Goal: Task Accomplishment & Management: Complete application form

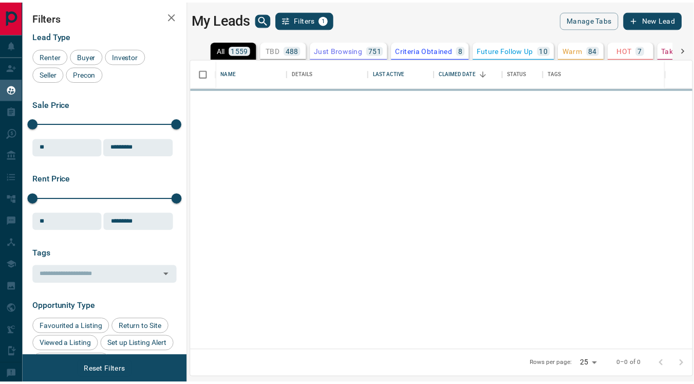
scroll to position [283, 500]
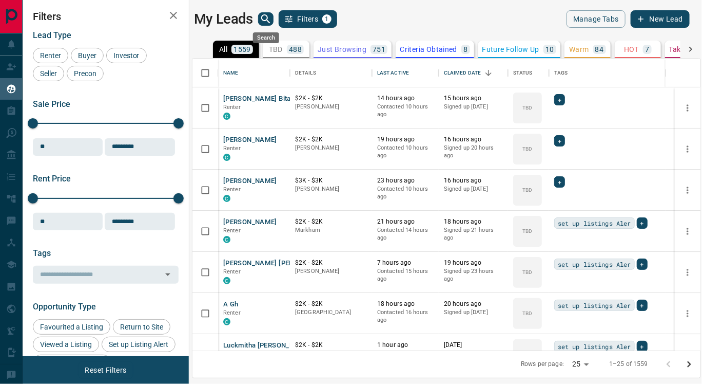
click at [266, 17] on icon "search button" at bounding box center [265, 18] width 9 height 9
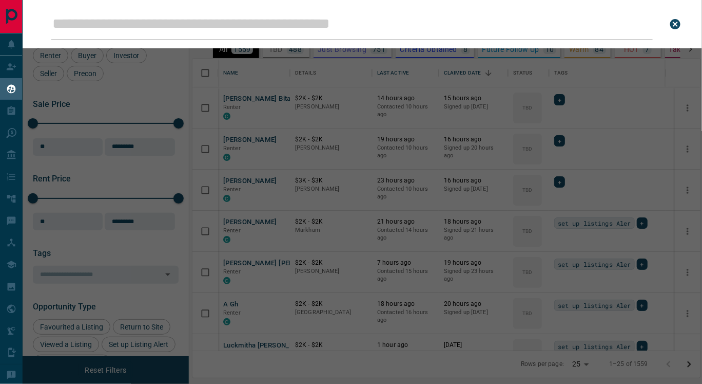
click at [137, 27] on input "Leads Search Bar" at bounding box center [352, 24] width 602 height 32
click at [61, 22] on input "Leads Search Bar" at bounding box center [352, 24] width 602 height 32
click at [416, 36] on input "Leads Search Bar" at bounding box center [352, 24] width 602 height 32
click at [676, 24] on icon "close search bar" at bounding box center [676, 24] width 12 height 12
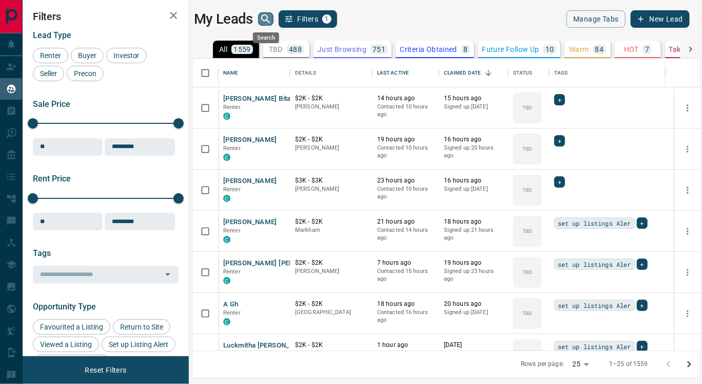
click at [266, 17] on icon "search button" at bounding box center [266, 19] width 12 height 12
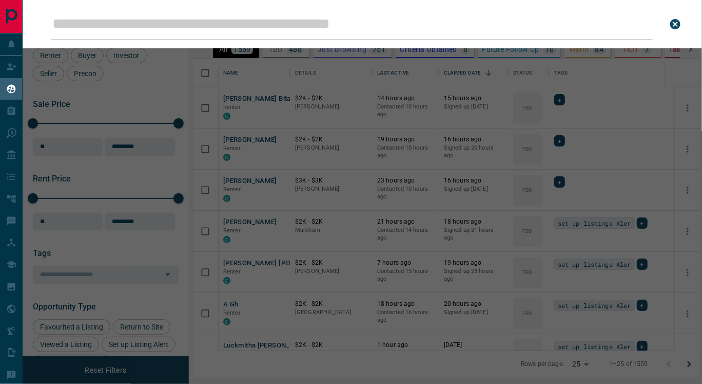
drag, startPoint x: 266, startPoint y: 17, endPoint x: 301, endPoint y: 17, distance: 34.9
click at [301, 17] on input "Leads Search Bar" at bounding box center [352, 24] width 602 height 32
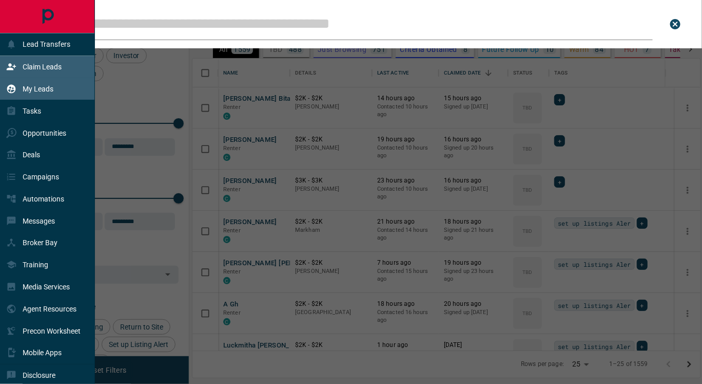
click at [29, 69] on p "Claim Leads" at bounding box center [42, 67] width 39 height 8
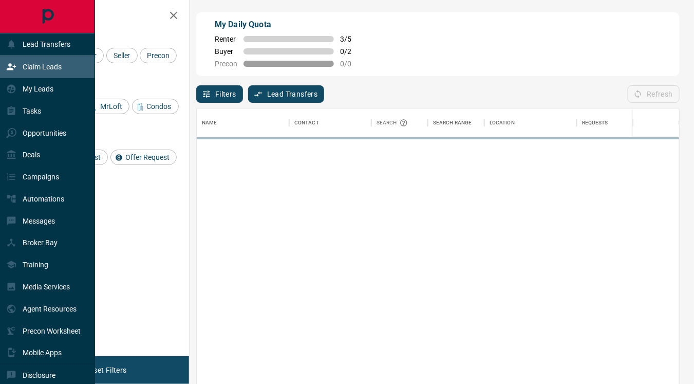
scroll to position [282, 474]
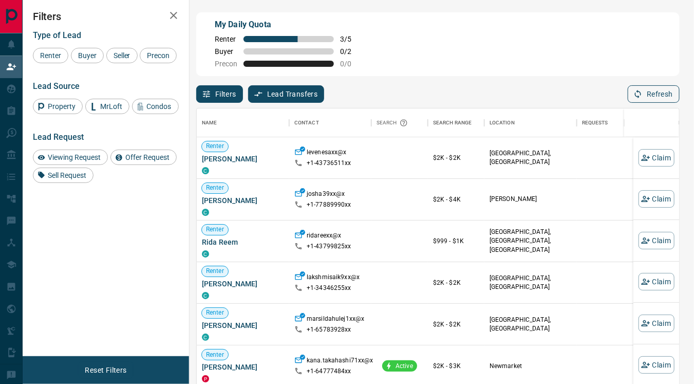
click at [649, 94] on button "Refresh" at bounding box center [653, 93] width 52 height 17
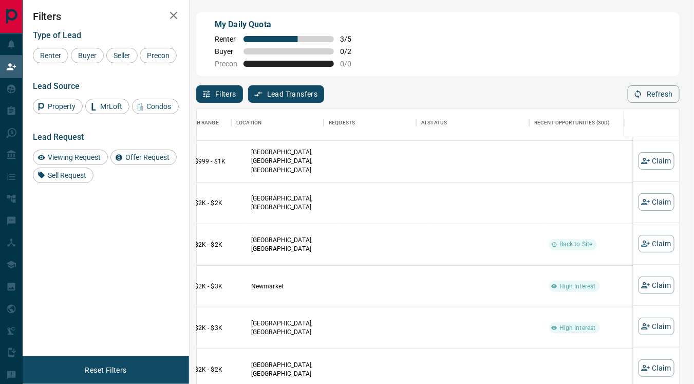
scroll to position [80, 260]
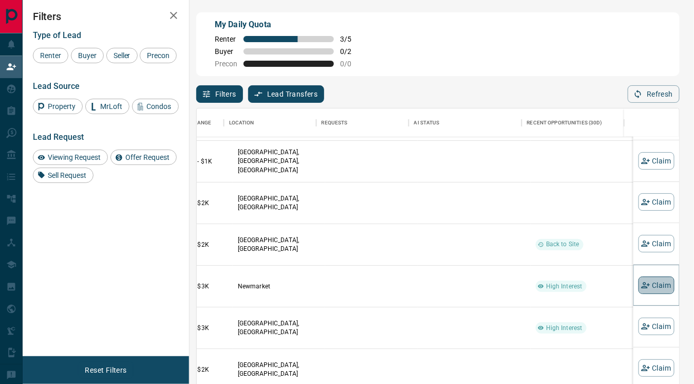
click at [644, 283] on button "Claim" at bounding box center [656, 284] width 36 height 17
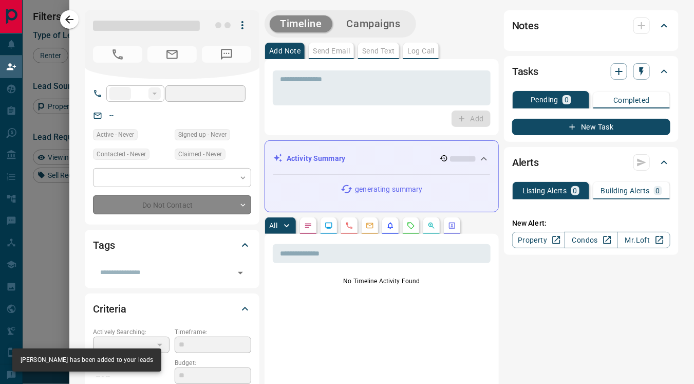
type input "**"
type input "**********"
type input "**"
type input "*"
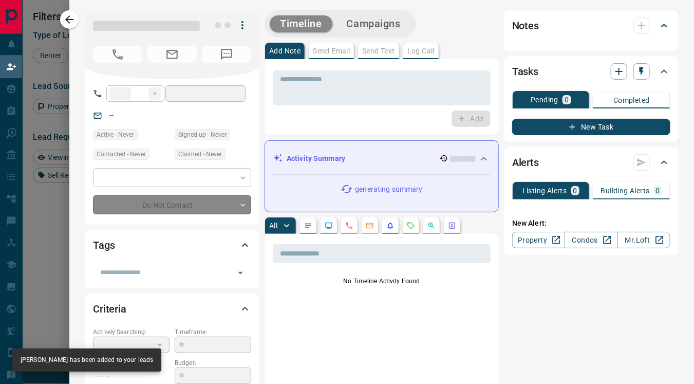
type input "**********"
type input "*******"
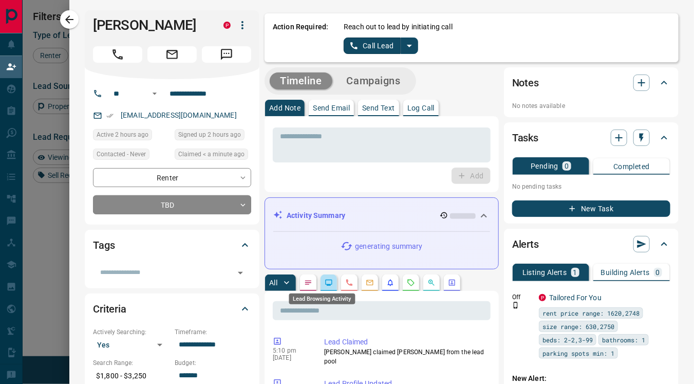
click at [326, 282] on icon "Lead Browsing Activity" at bounding box center [329, 282] width 7 height 6
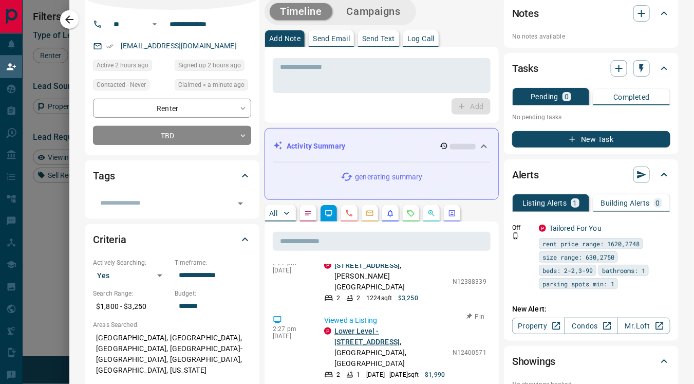
scroll to position [0, 0]
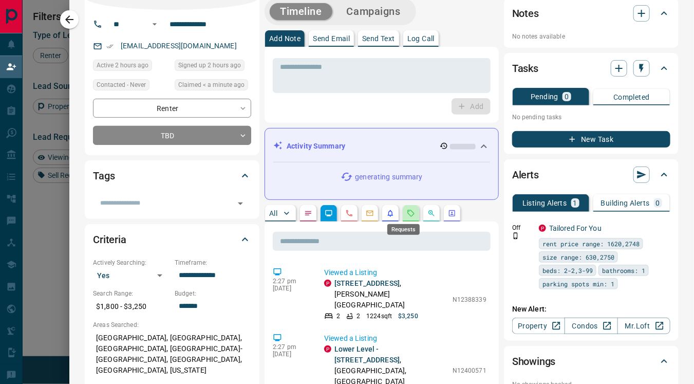
click at [407, 212] on icon "Requests" at bounding box center [411, 213] width 8 height 8
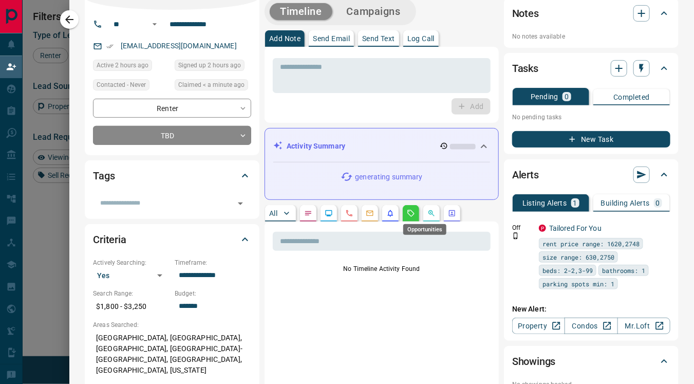
click at [427, 213] on icon "Opportunities" at bounding box center [431, 213] width 8 height 8
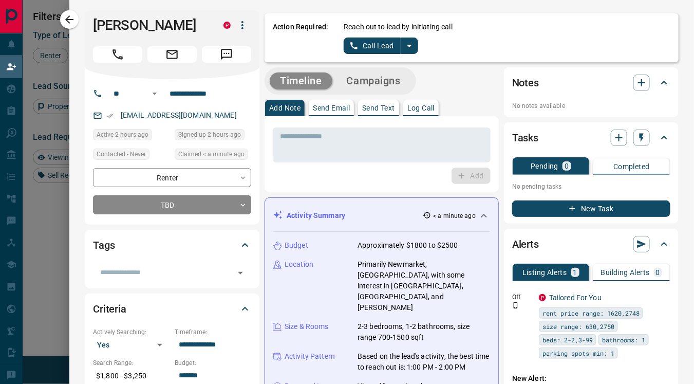
click at [403, 48] on icon "split button" at bounding box center [409, 46] width 12 height 12
click at [357, 81] on li "Log Manual Call" at bounding box center [380, 80] width 63 height 15
click at [347, 46] on button "Log Manual Call" at bounding box center [377, 45] width 68 height 16
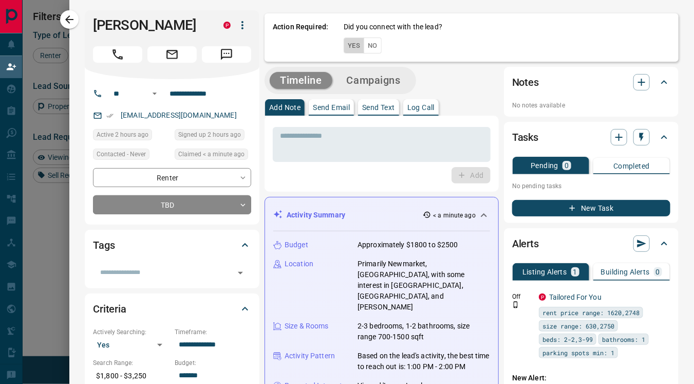
click at [343, 46] on button "Yes" at bounding box center [353, 45] width 21 height 16
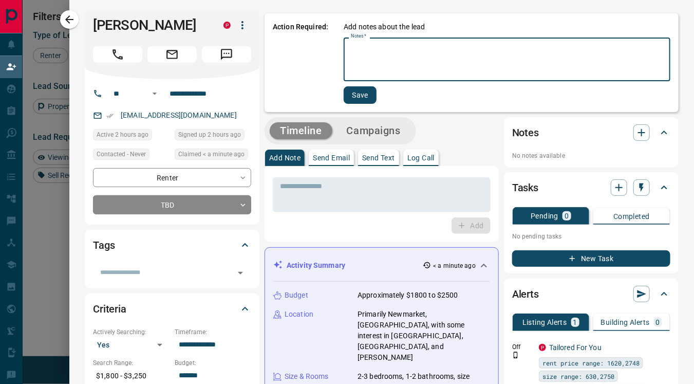
click at [351, 61] on textarea "Notes   *" at bounding box center [507, 59] width 312 height 35
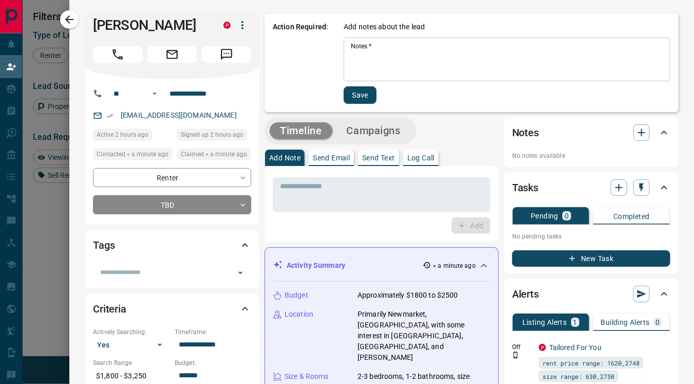
click at [351, 66] on textarea "Notes   *" at bounding box center [507, 59] width 312 height 35
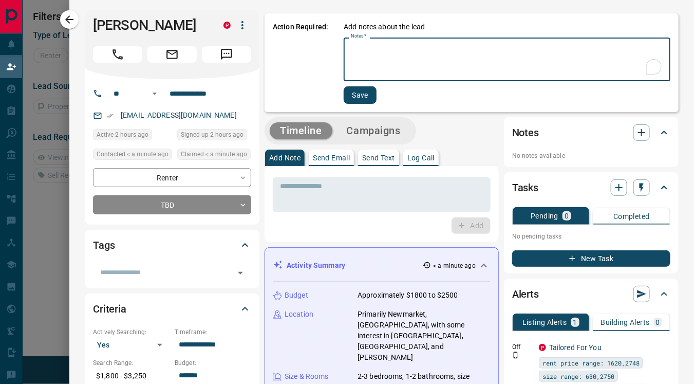
scroll to position [9, 9]
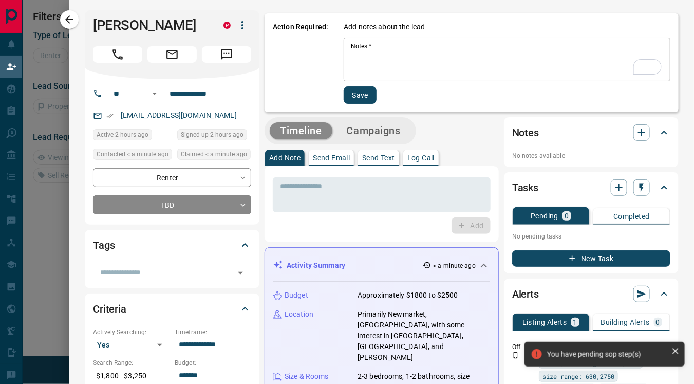
click at [343, 59] on div "* Notes   *" at bounding box center [506, 59] width 327 height 44
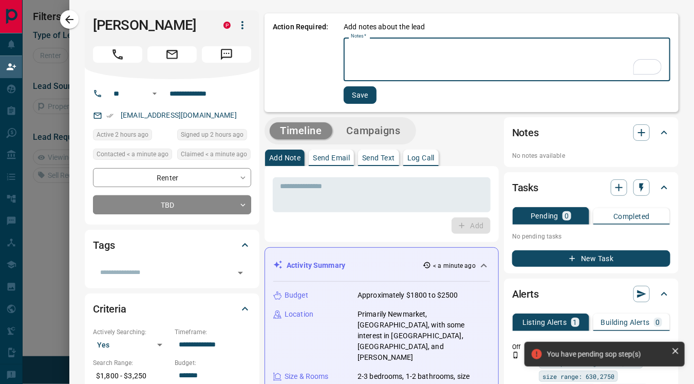
click at [343, 59] on div "* Notes   *" at bounding box center [506, 59] width 327 height 44
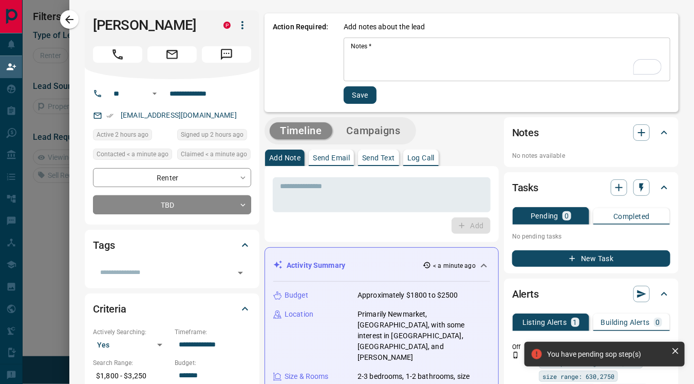
click at [343, 59] on div "* Notes   *" at bounding box center [506, 59] width 327 height 44
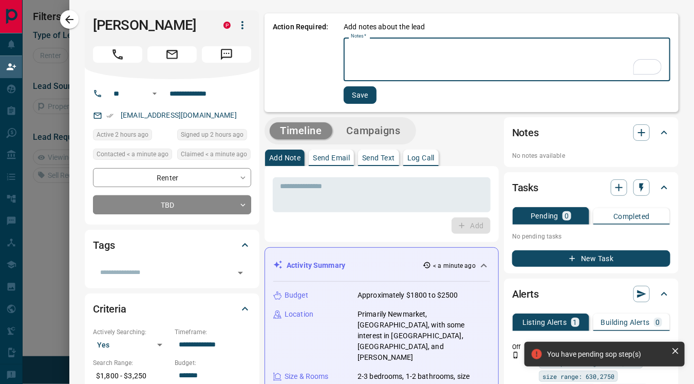
click at [343, 59] on div "* Notes   *" at bounding box center [506, 59] width 327 height 44
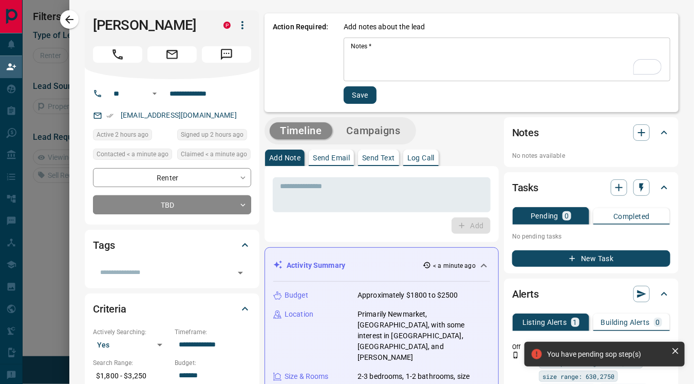
click at [343, 59] on div "* Notes   *" at bounding box center [506, 59] width 327 height 44
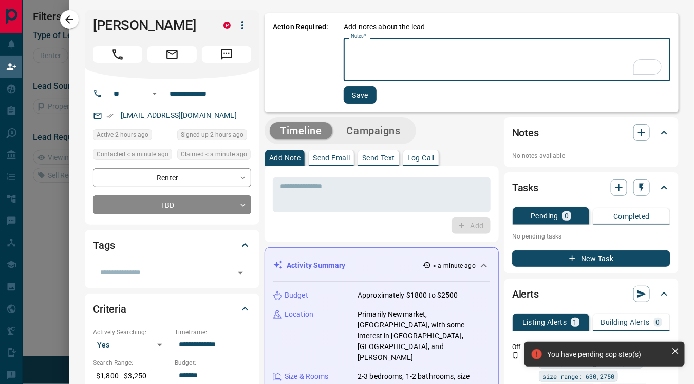
click at [343, 59] on div "* Notes   *" at bounding box center [506, 59] width 327 height 44
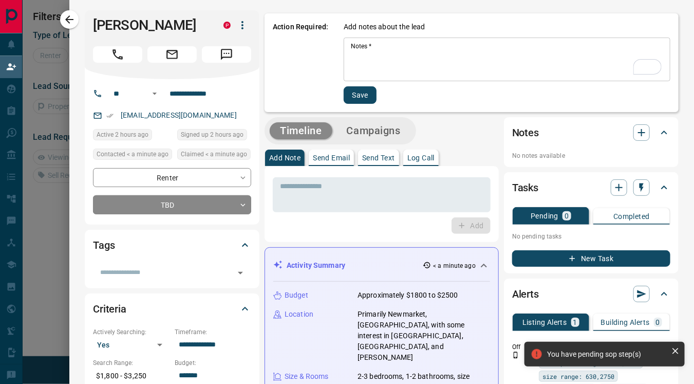
click at [343, 59] on div "* Notes   *" at bounding box center [506, 59] width 327 height 44
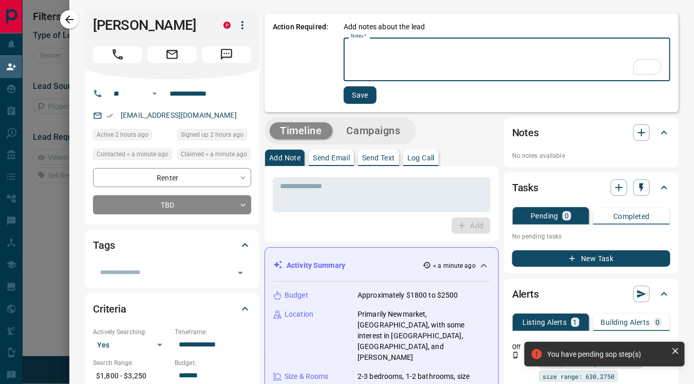
click at [351, 51] on textarea "Notes   *" at bounding box center [507, 59] width 312 height 35
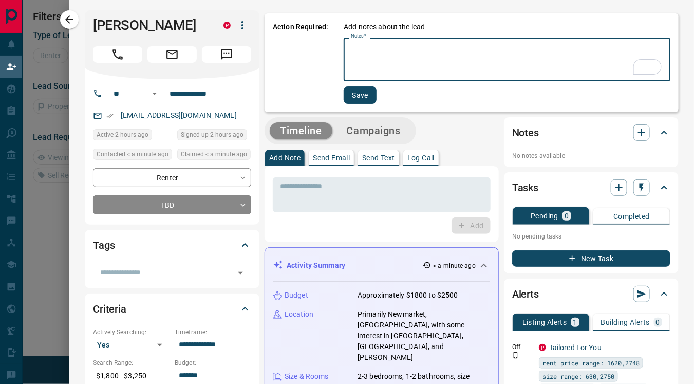
click at [352, 91] on button "Save" at bounding box center [359, 94] width 33 height 17
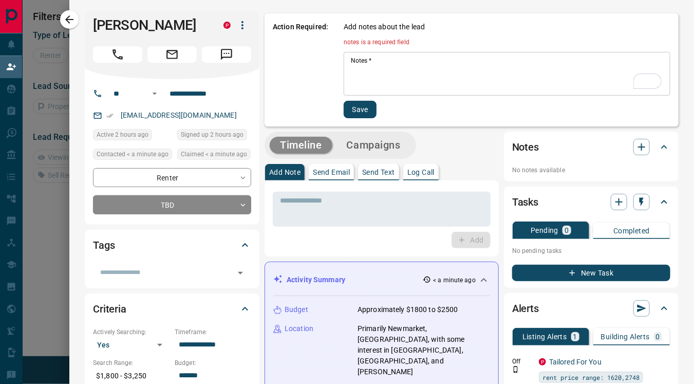
click at [352, 74] on textarea "Notes   *" at bounding box center [507, 73] width 312 height 35
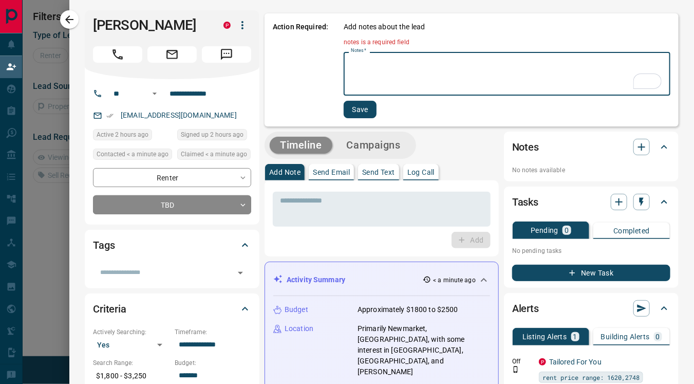
click at [385, 81] on textarea "Notes   *" at bounding box center [507, 73] width 312 height 35
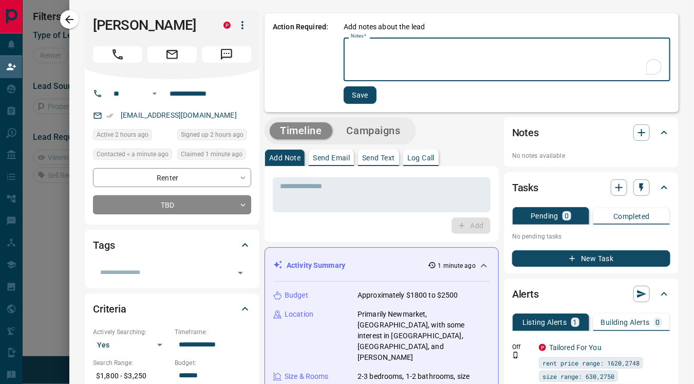
click at [351, 60] on textarea "Notes   *" at bounding box center [507, 59] width 312 height 35
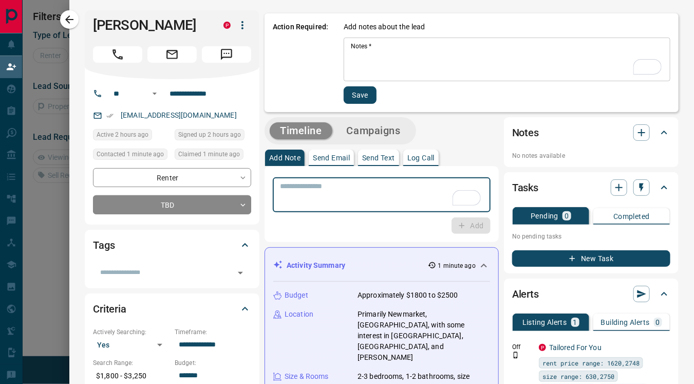
drag, startPoint x: 439, startPoint y: 202, endPoint x: 350, endPoint y: 64, distance: 164.1
click at [351, 64] on textarea "Notes   *" at bounding box center [507, 59] width 312 height 35
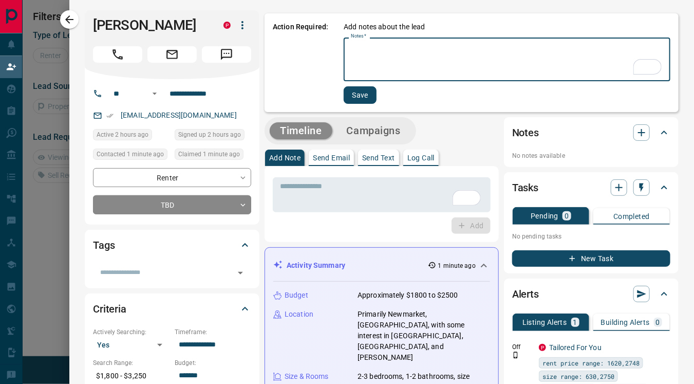
click at [474, 75] on textarea "Notes   *" at bounding box center [507, 59] width 312 height 35
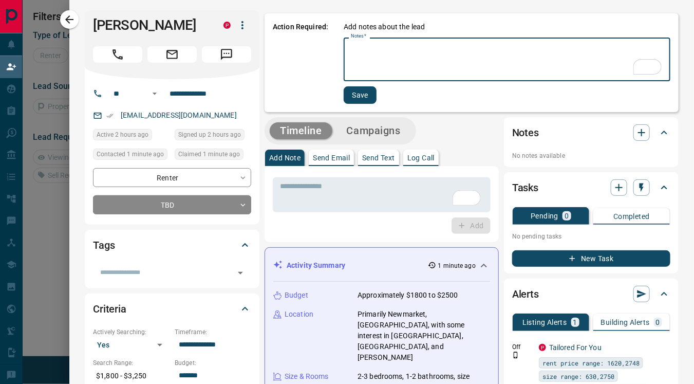
click at [474, 75] on textarea "Notes   *" at bounding box center [507, 59] width 312 height 35
click at [429, 52] on textarea "Notes   *" at bounding box center [507, 59] width 312 height 35
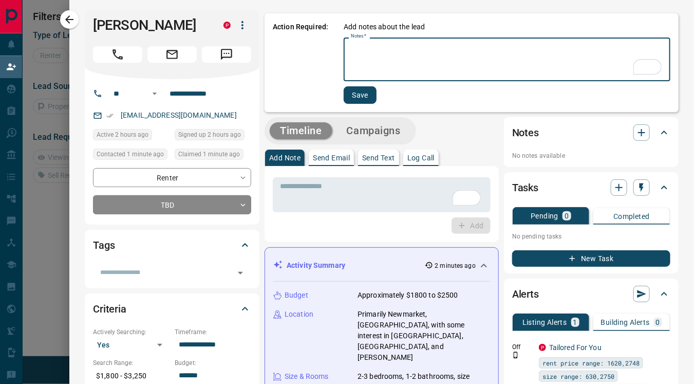
click at [397, 50] on textarea "Notes   *" at bounding box center [507, 59] width 312 height 35
